Goal: Navigation & Orientation: Find specific page/section

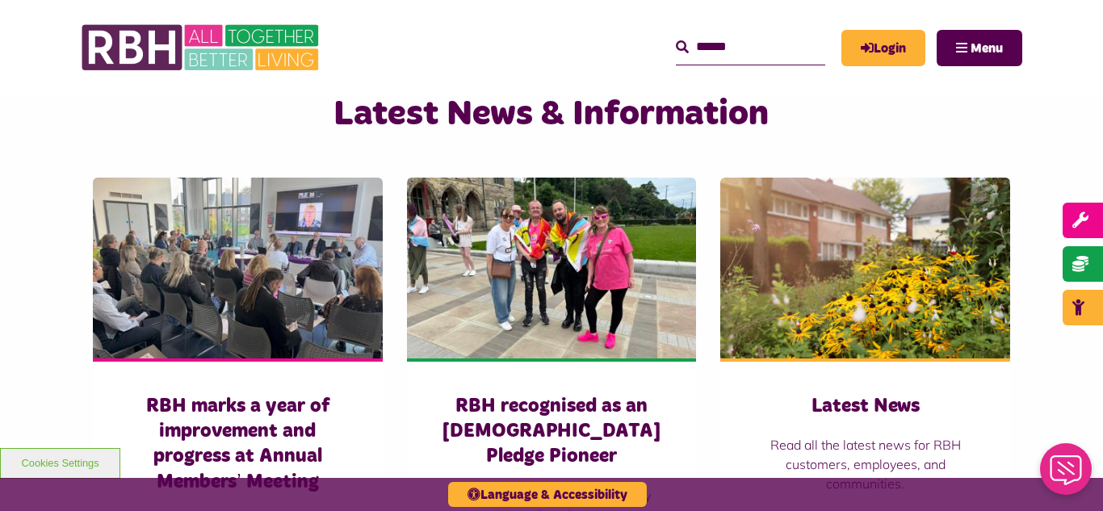
scroll to position [1066, 0]
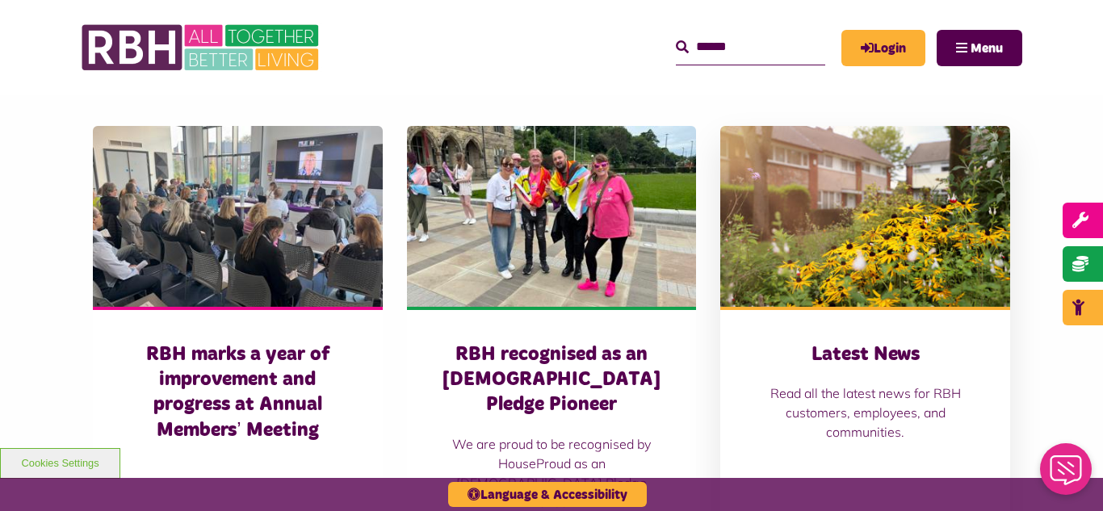
click at [836, 204] on img at bounding box center [866, 216] width 290 height 181
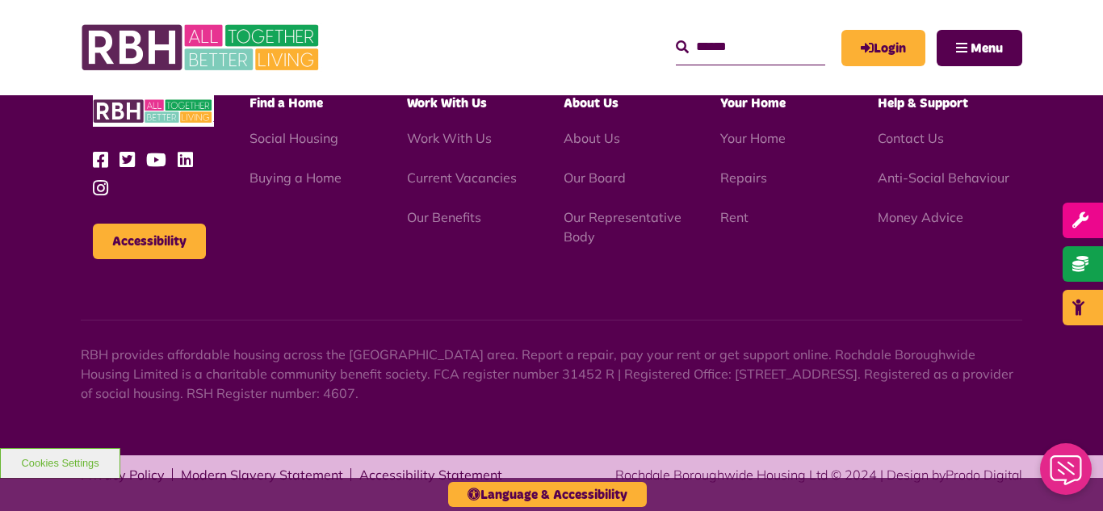
scroll to position [2298, 0]
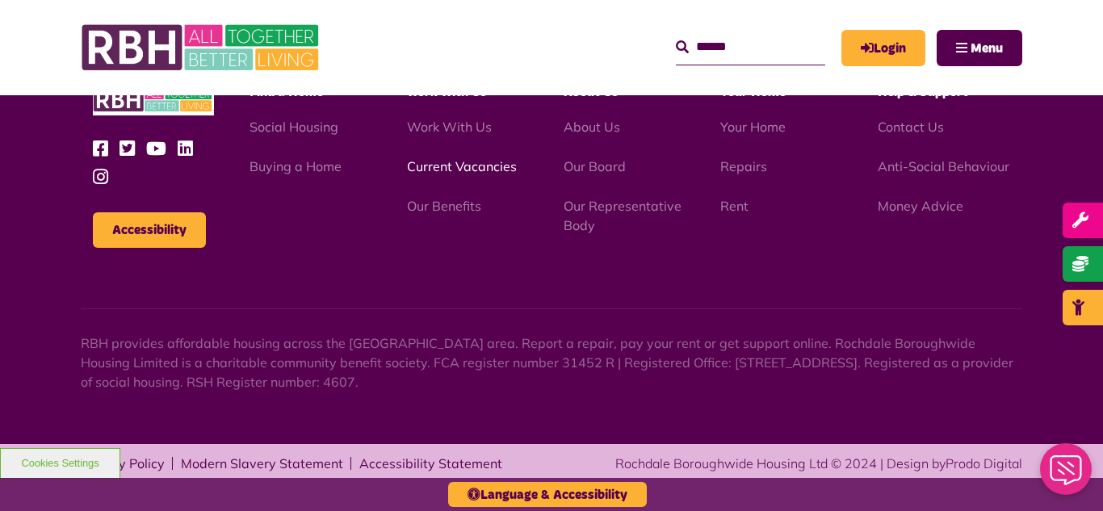
click at [426, 166] on link "Current Vacancies" at bounding box center [462, 166] width 110 height 16
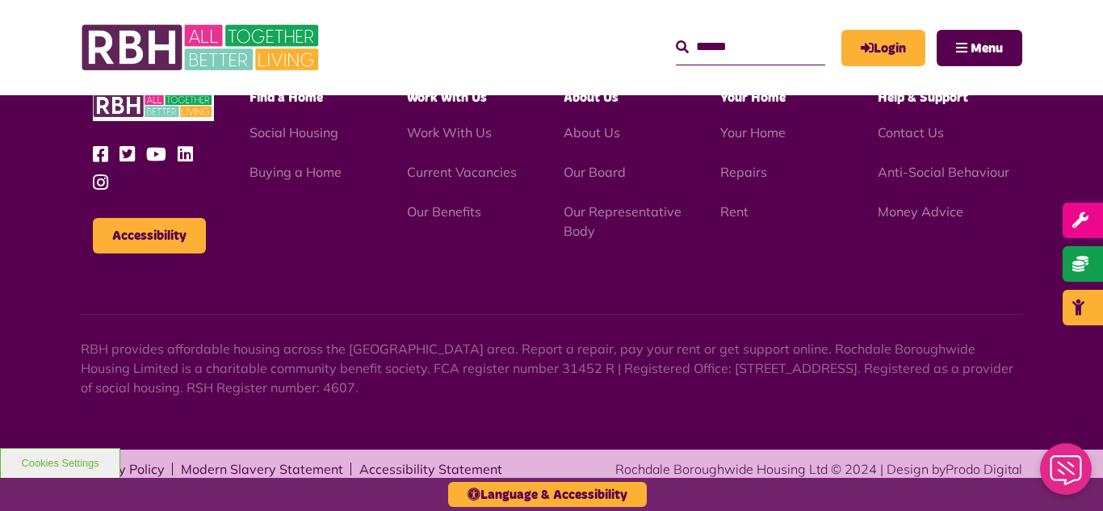
scroll to position [1898, 0]
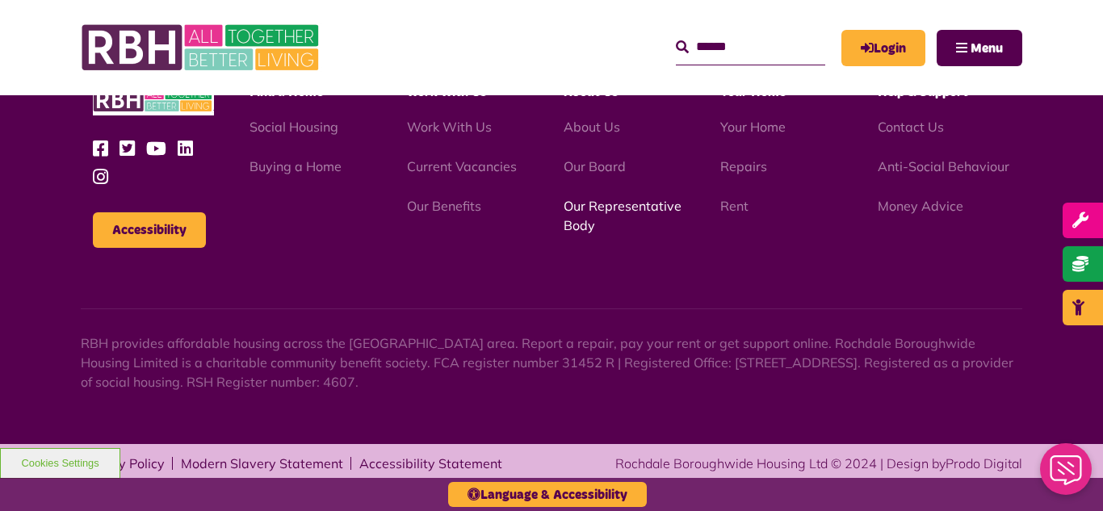
click at [611, 207] on link "Our Representative Body" at bounding box center [623, 216] width 118 height 36
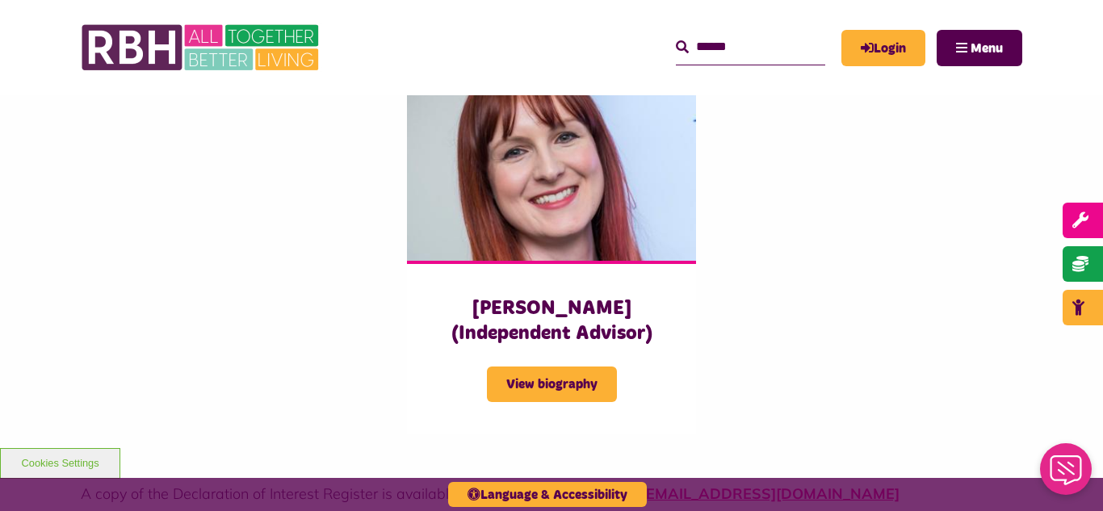
scroll to position [4136, 0]
